Goal: Browse casually: Explore the website without a specific task or goal

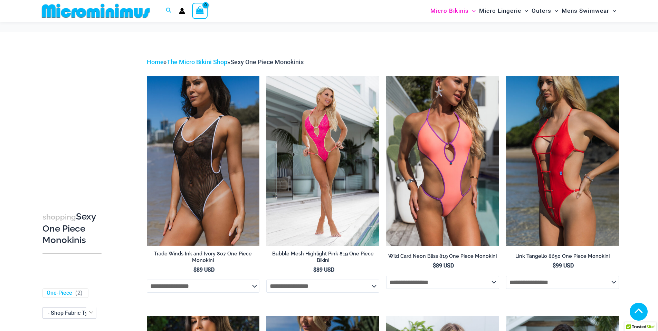
scroll to position [443, 0]
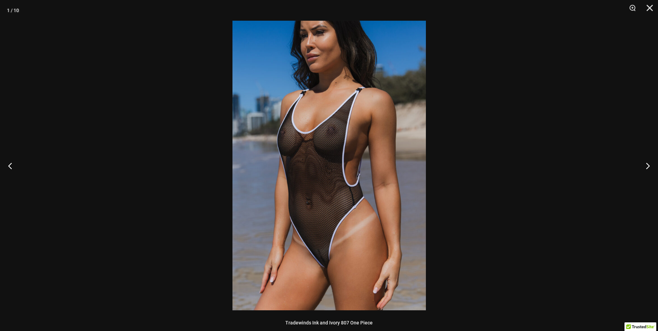
scroll to position [202, 0]
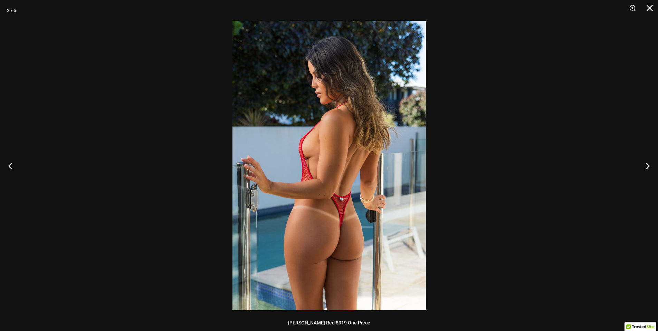
scroll to position [98, 0]
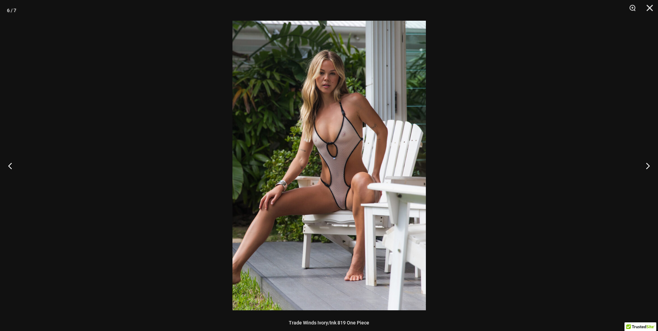
scroll to position [97, 0]
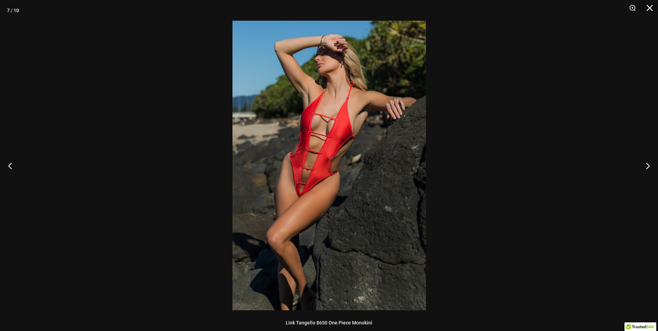
scroll to position [201, 0]
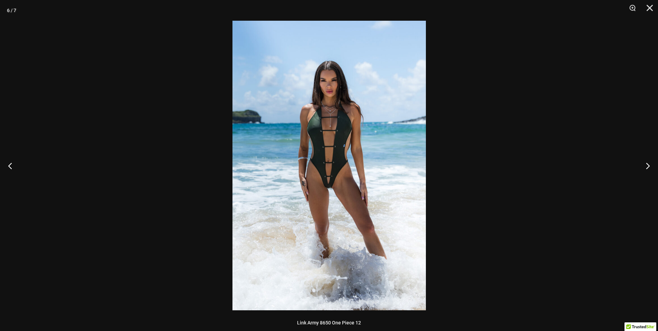
scroll to position [132, 0]
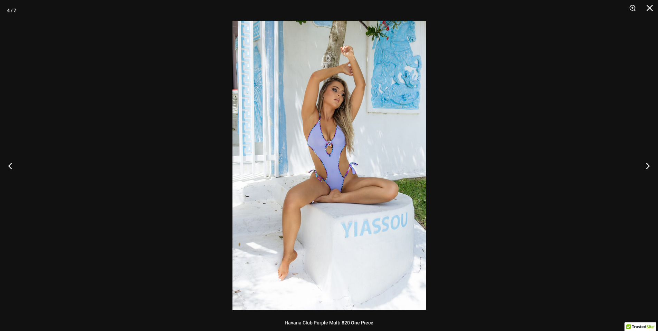
scroll to position [63, 0]
